Goal: Task Accomplishment & Management: Use online tool/utility

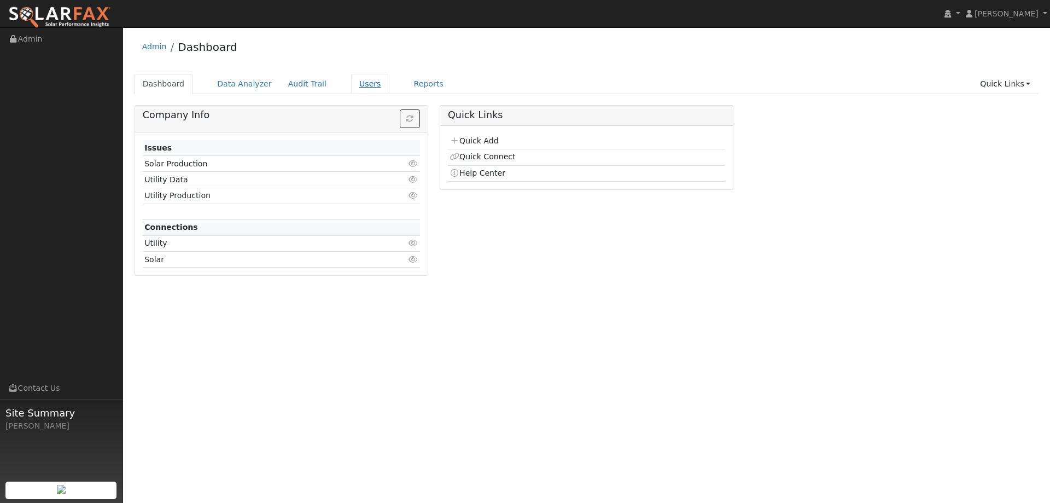
click at [354, 83] on link "Users" at bounding box center [370, 84] width 38 height 20
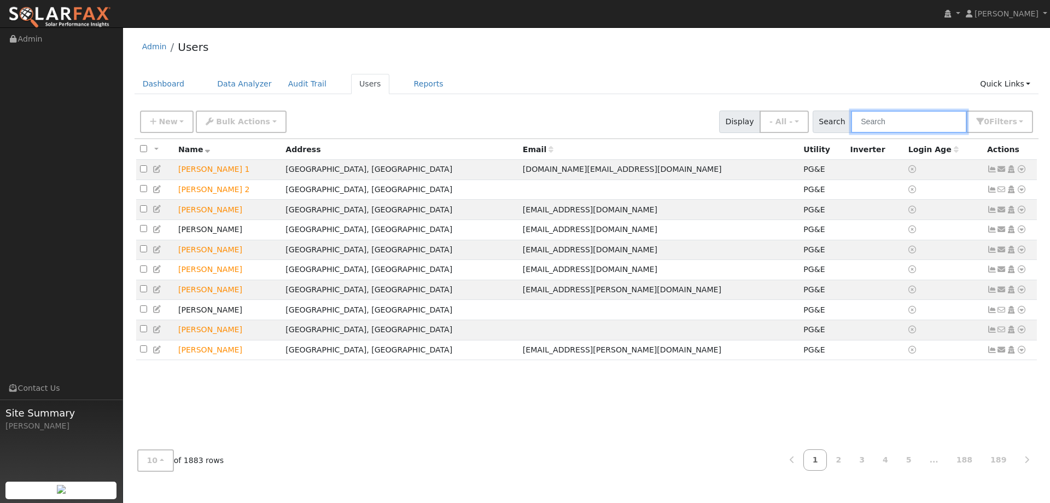
click at [878, 120] on input "text" at bounding box center [909, 122] width 116 height 22
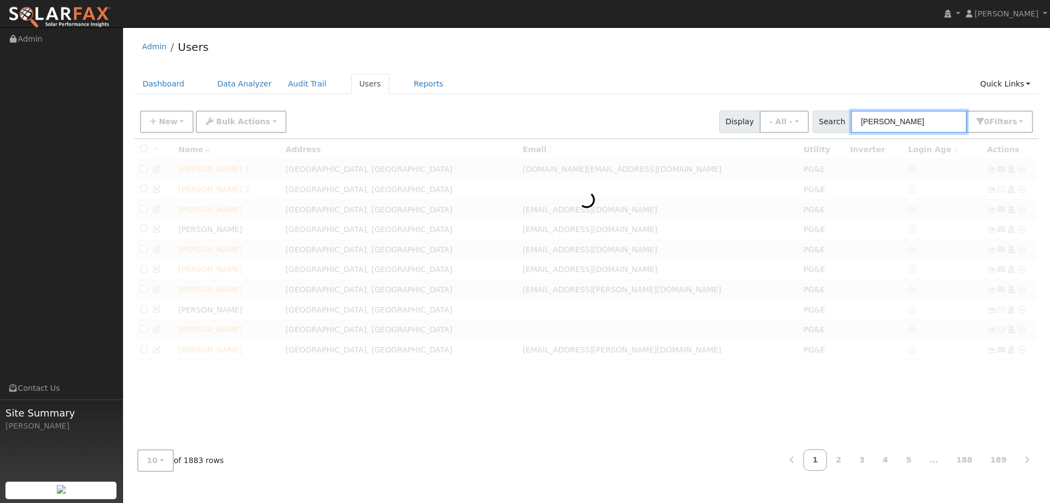
click at [895, 119] on input "Toni RObins" at bounding box center [909, 122] width 116 height 22
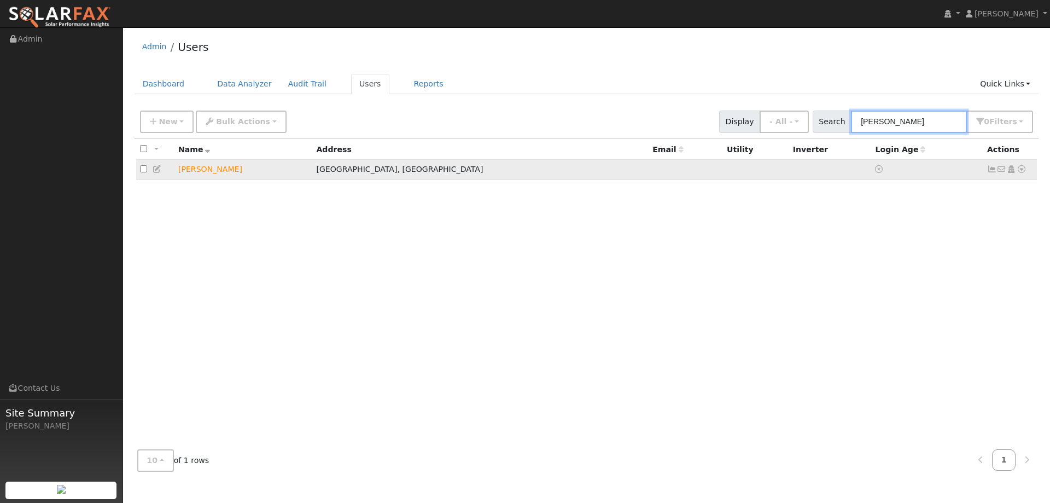
type input "[PERSON_NAME]"
click at [1022, 171] on icon at bounding box center [1022, 169] width 10 height 8
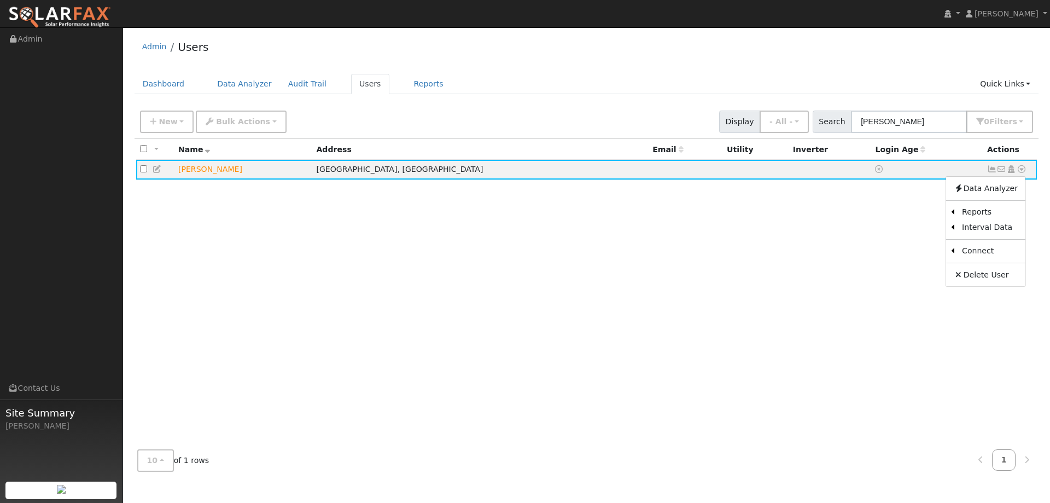
click at [0, 0] on link "Utility" at bounding box center [0, 0] width 0 height 0
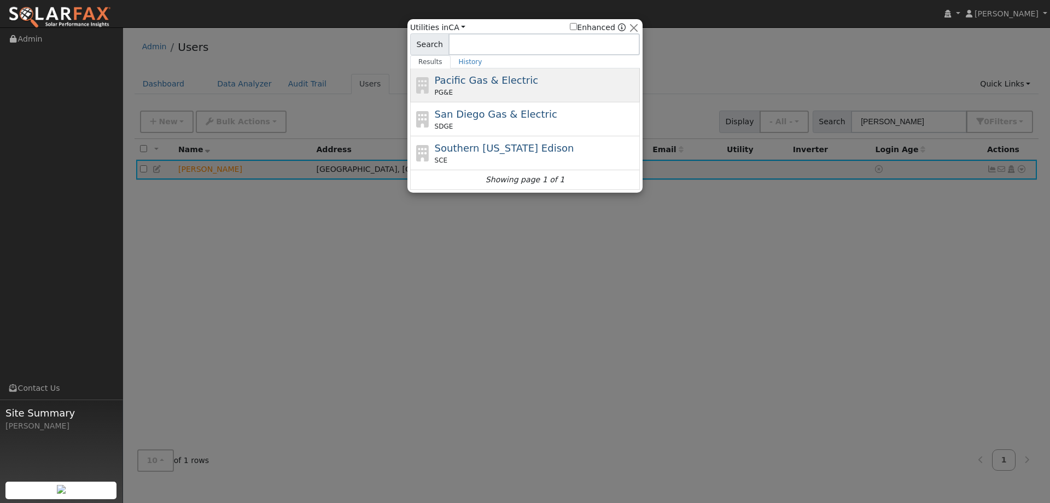
click at [483, 89] on div "PG&E" at bounding box center [536, 93] width 203 height 10
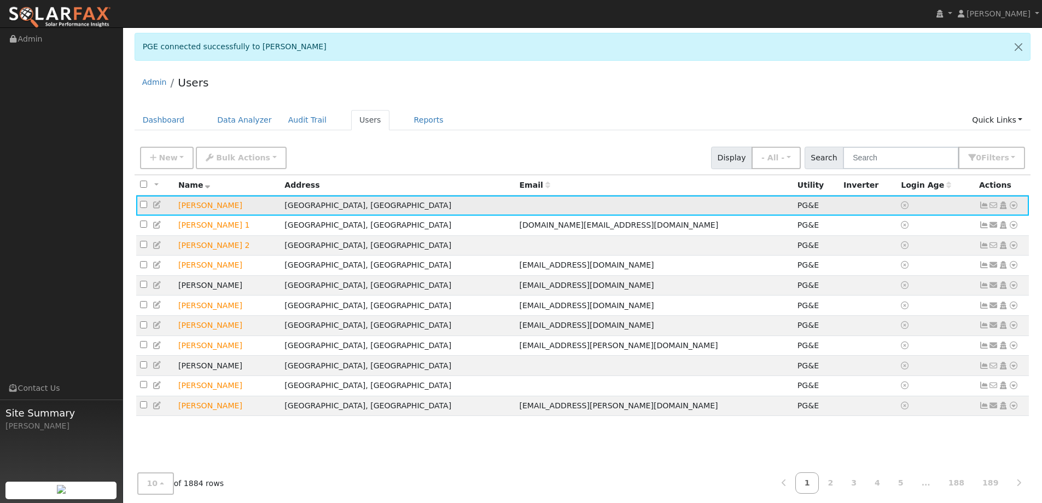
click at [1014, 208] on icon at bounding box center [1014, 205] width 10 height 8
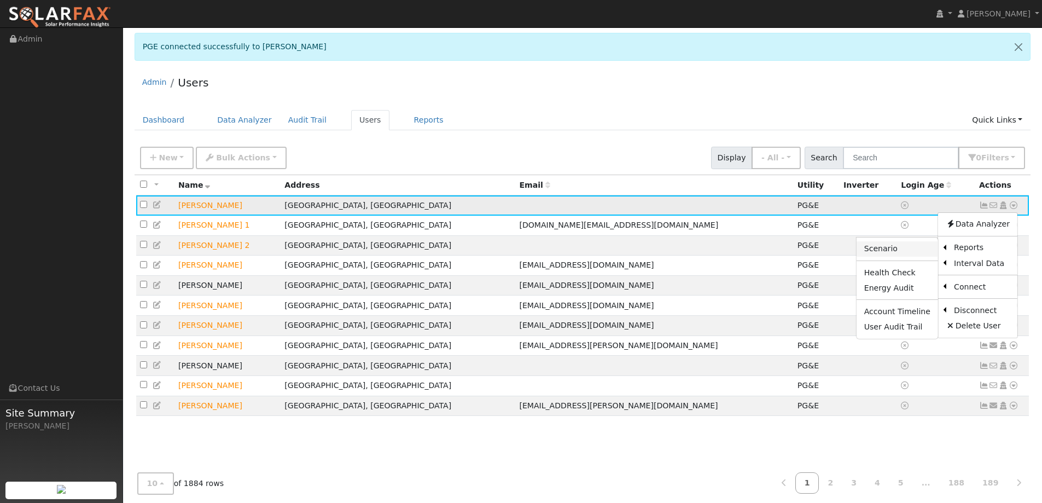
click at [911, 246] on link "Scenario" at bounding box center [898, 248] width 82 height 15
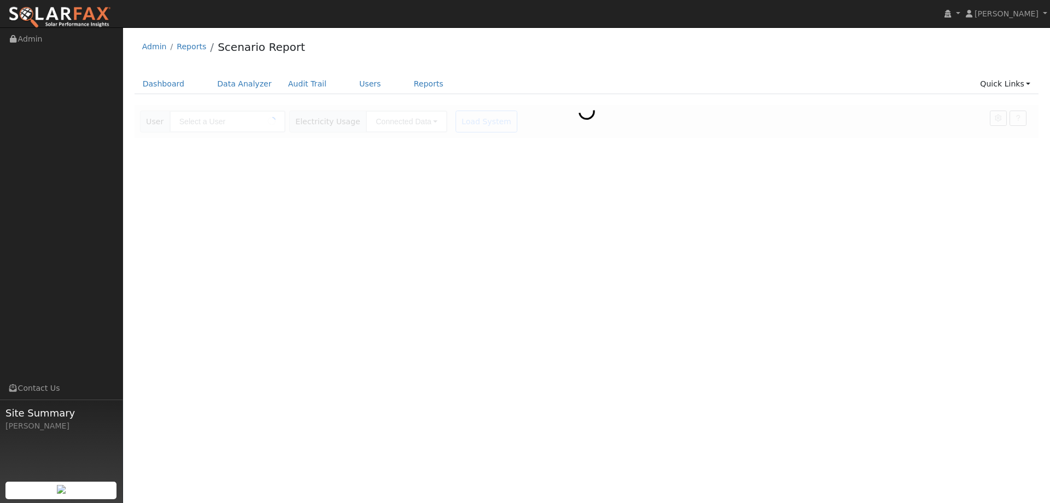
type input "[PERSON_NAME]"
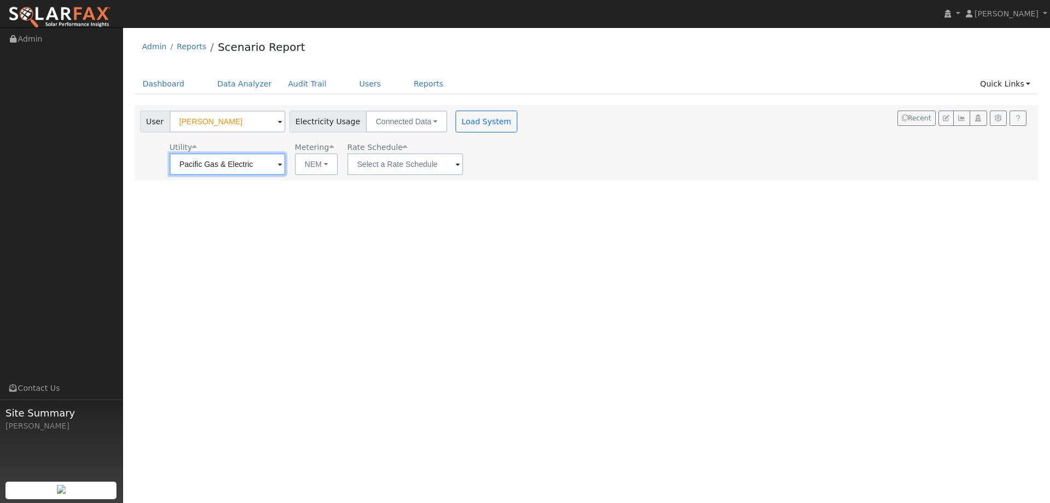
click at [265, 167] on input "Pacific Gas & Electric" at bounding box center [228, 164] width 116 height 22
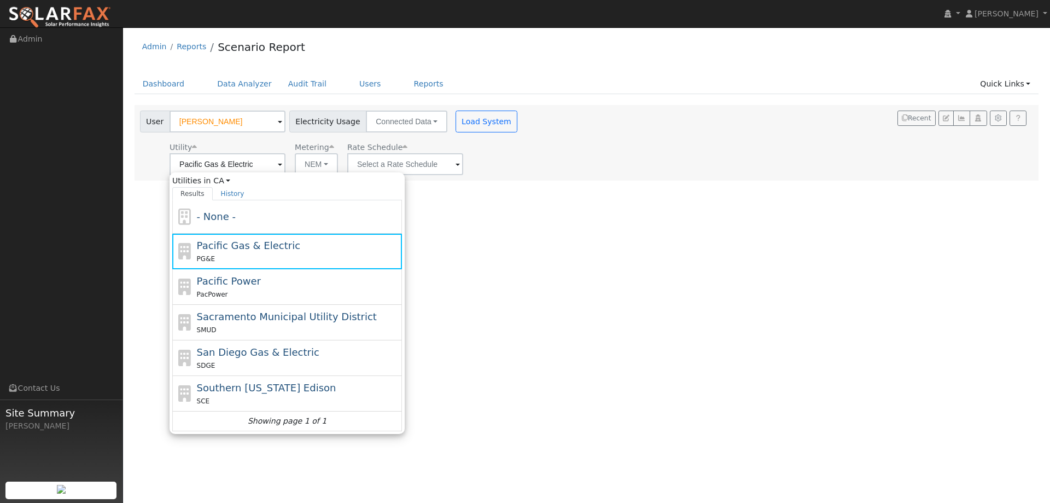
click at [456, 165] on span at bounding box center [458, 165] width 4 height 13
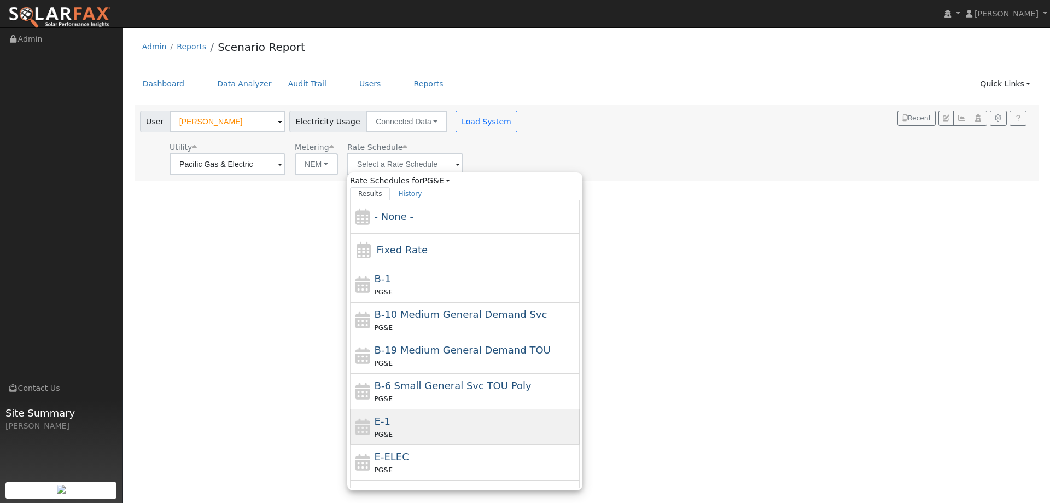
click at [380, 419] on span "E-1" at bounding box center [383, 420] width 16 height 11
type input "E-1"
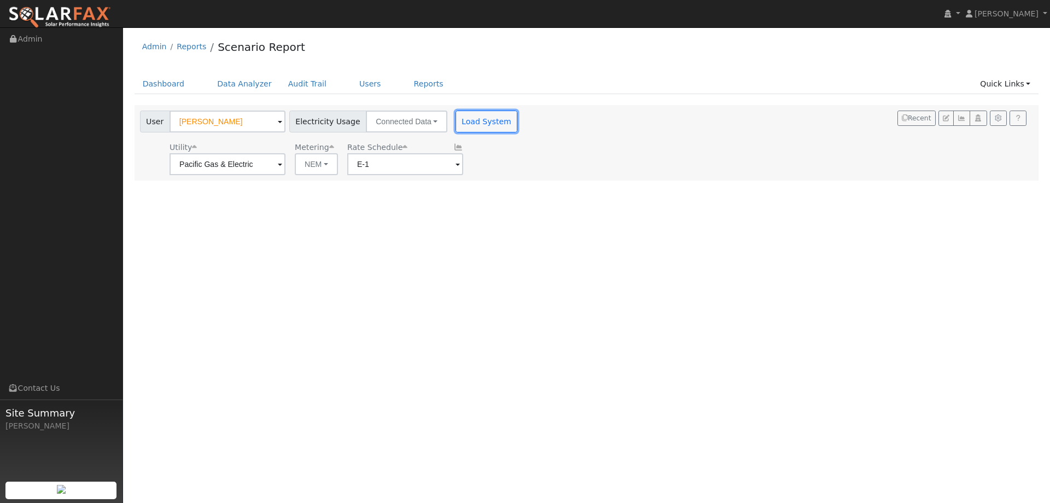
click at [461, 127] on button "Load System" at bounding box center [487, 122] width 62 height 22
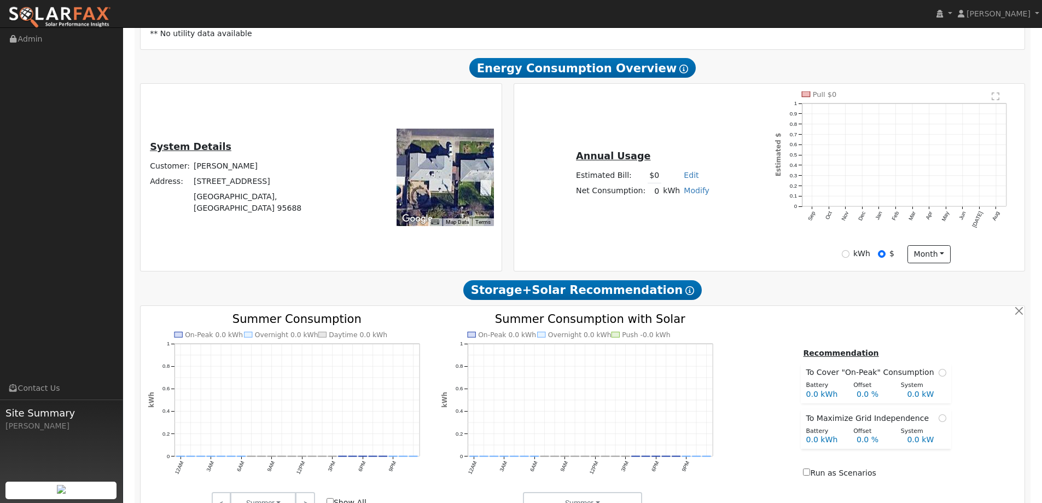
scroll to position [492, 0]
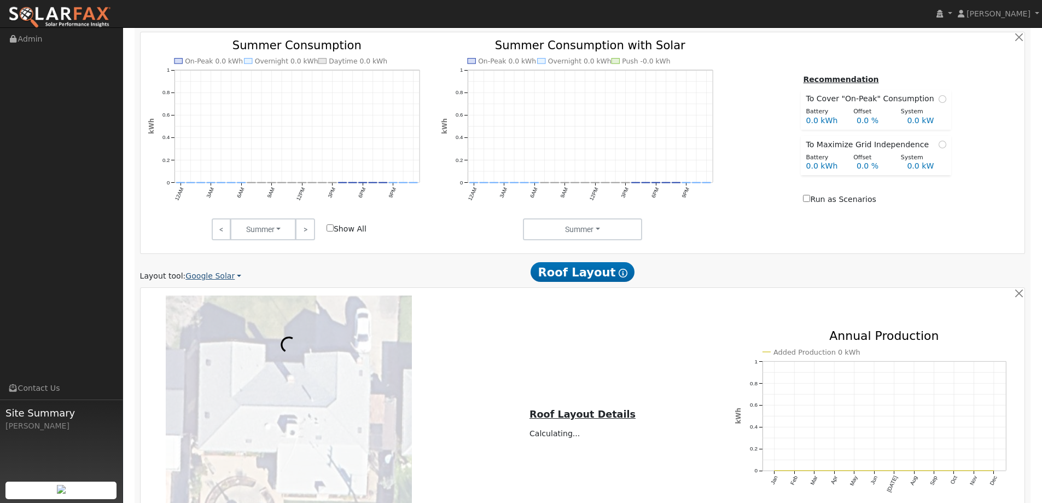
drag, startPoint x: 228, startPoint y: 271, endPoint x: 222, endPoint y: 272, distance: 5.6
click at [223, 272] on link "Google Solar" at bounding box center [213, 275] width 56 height 11
click at [207, 324] on link "Aurora" at bounding box center [221, 326] width 76 height 15
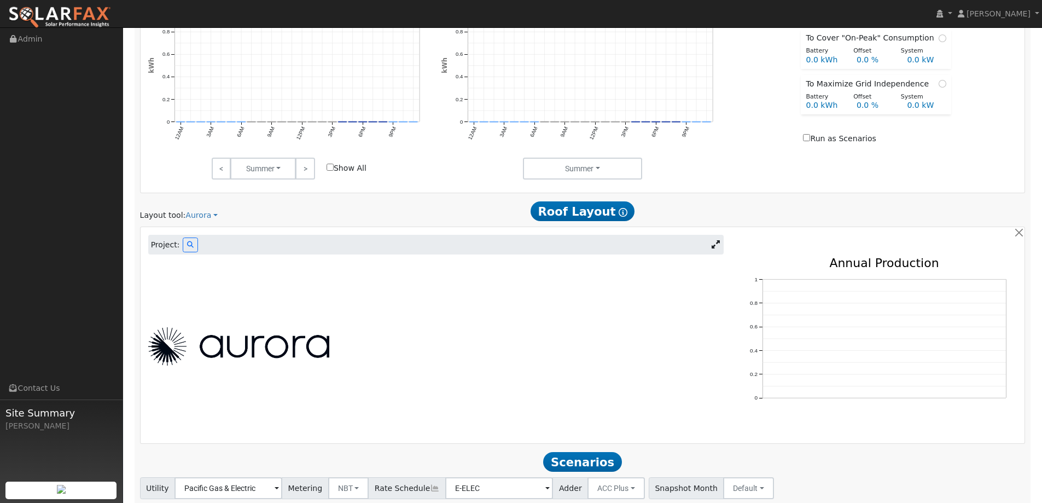
scroll to position [571, 0]
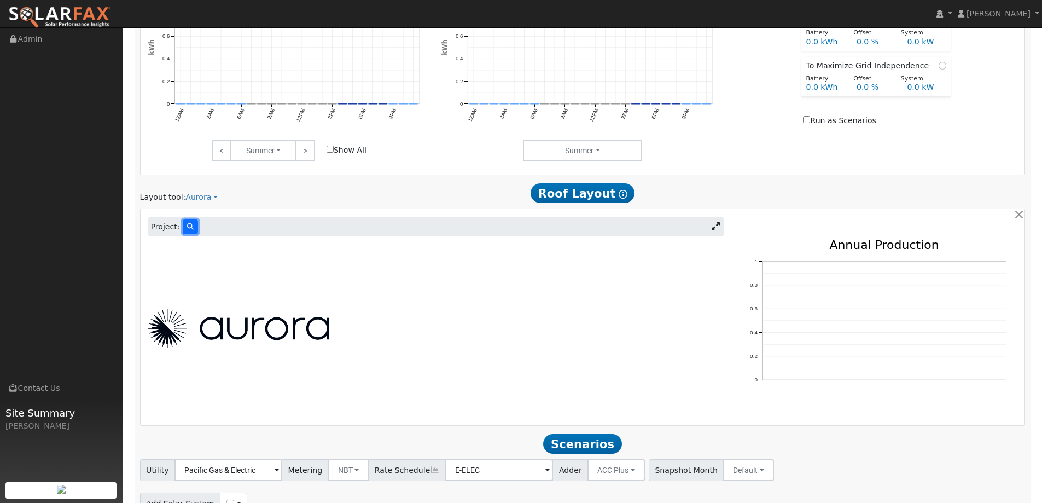
click at [189, 230] on icon at bounding box center [190, 226] width 7 height 7
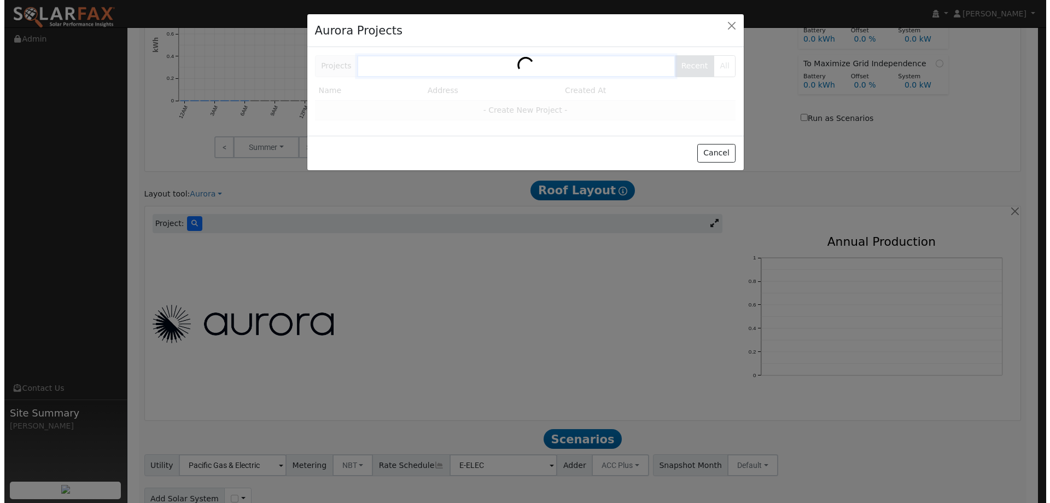
scroll to position [573, 0]
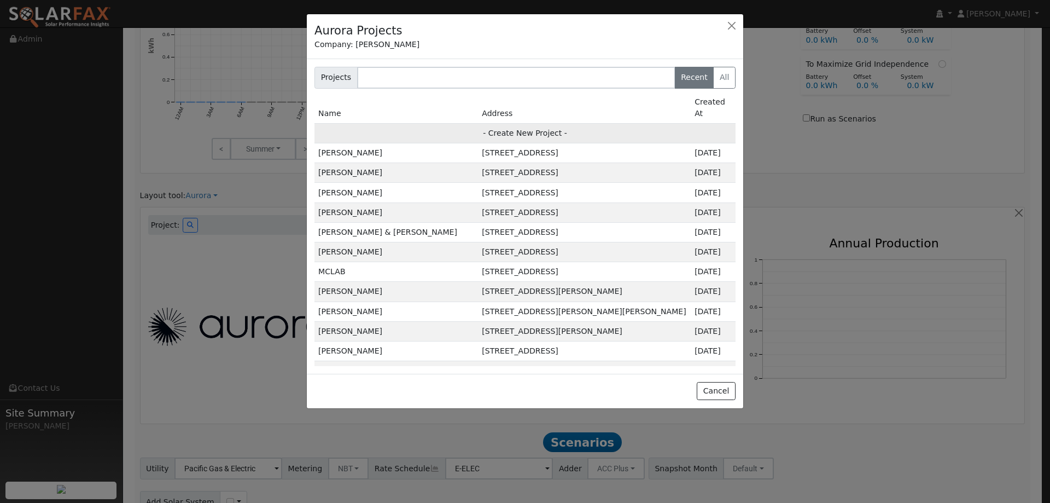
click at [430, 123] on td "- Create New Project -" at bounding box center [525, 133] width 421 height 20
type input "[PERSON_NAME]"
type input "[STREET_ADDRESS]"
type input "[GEOGRAPHIC_DATA]"
type input "CA"
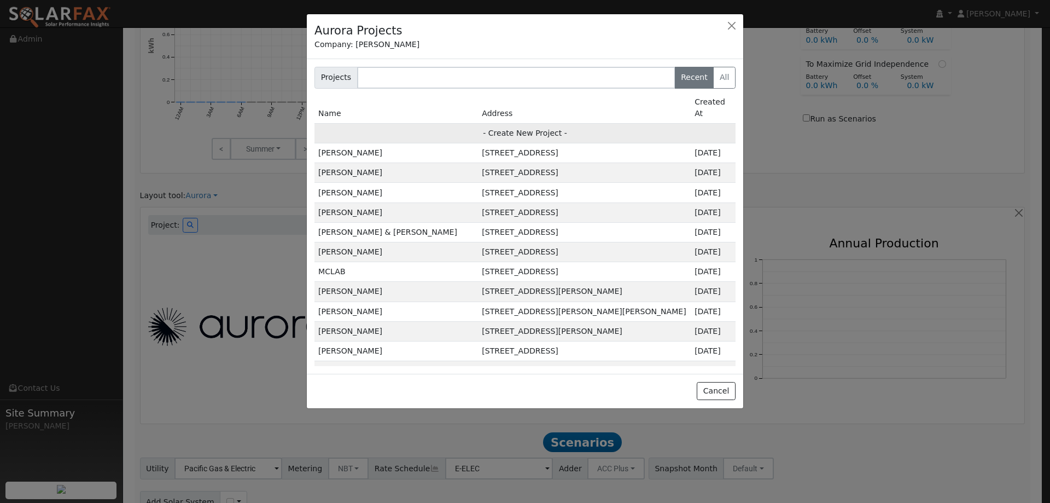
type input "95688"
type input "Design"
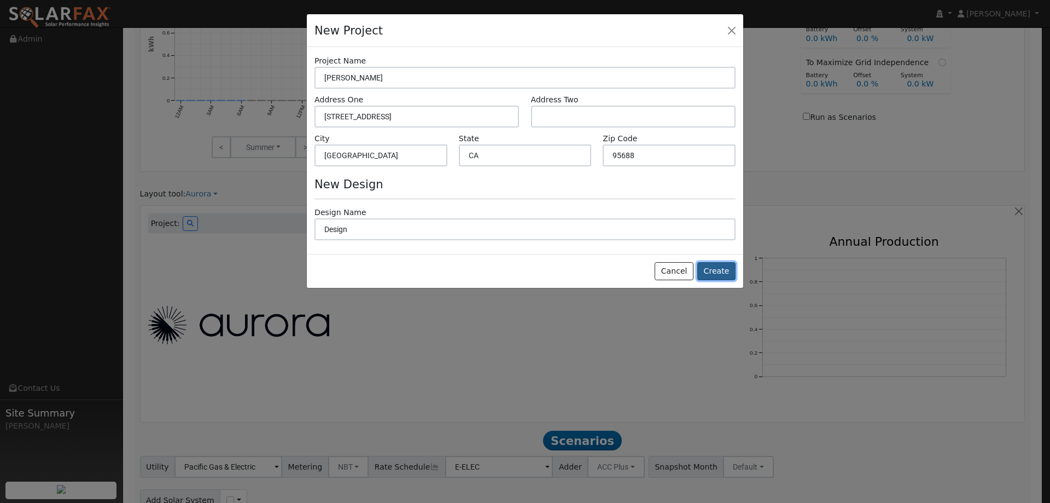
click at [710, 270] on button "Create" at bounding box center [717, 271] width 38 height 19
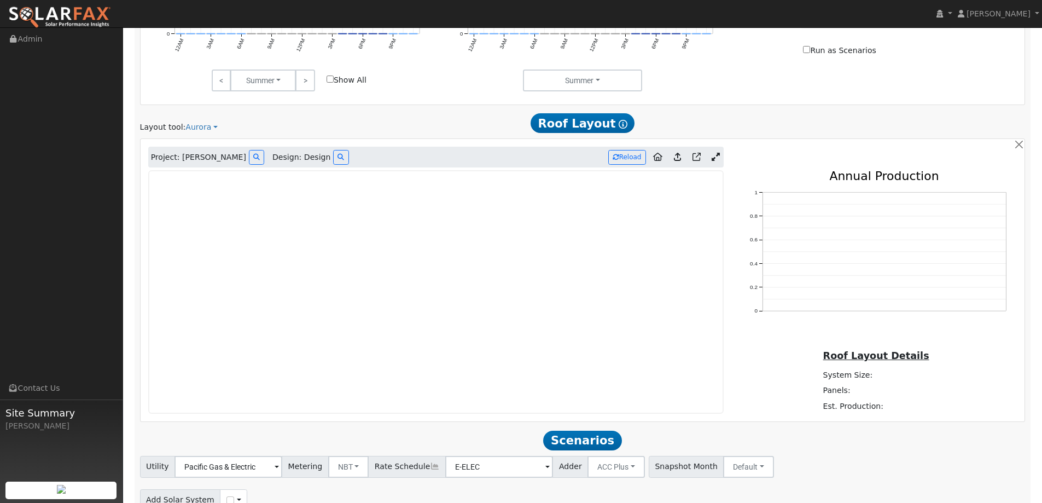
scroll to position [629, 0]
